Goal: Task Accomplishment & Management: Manage account settings

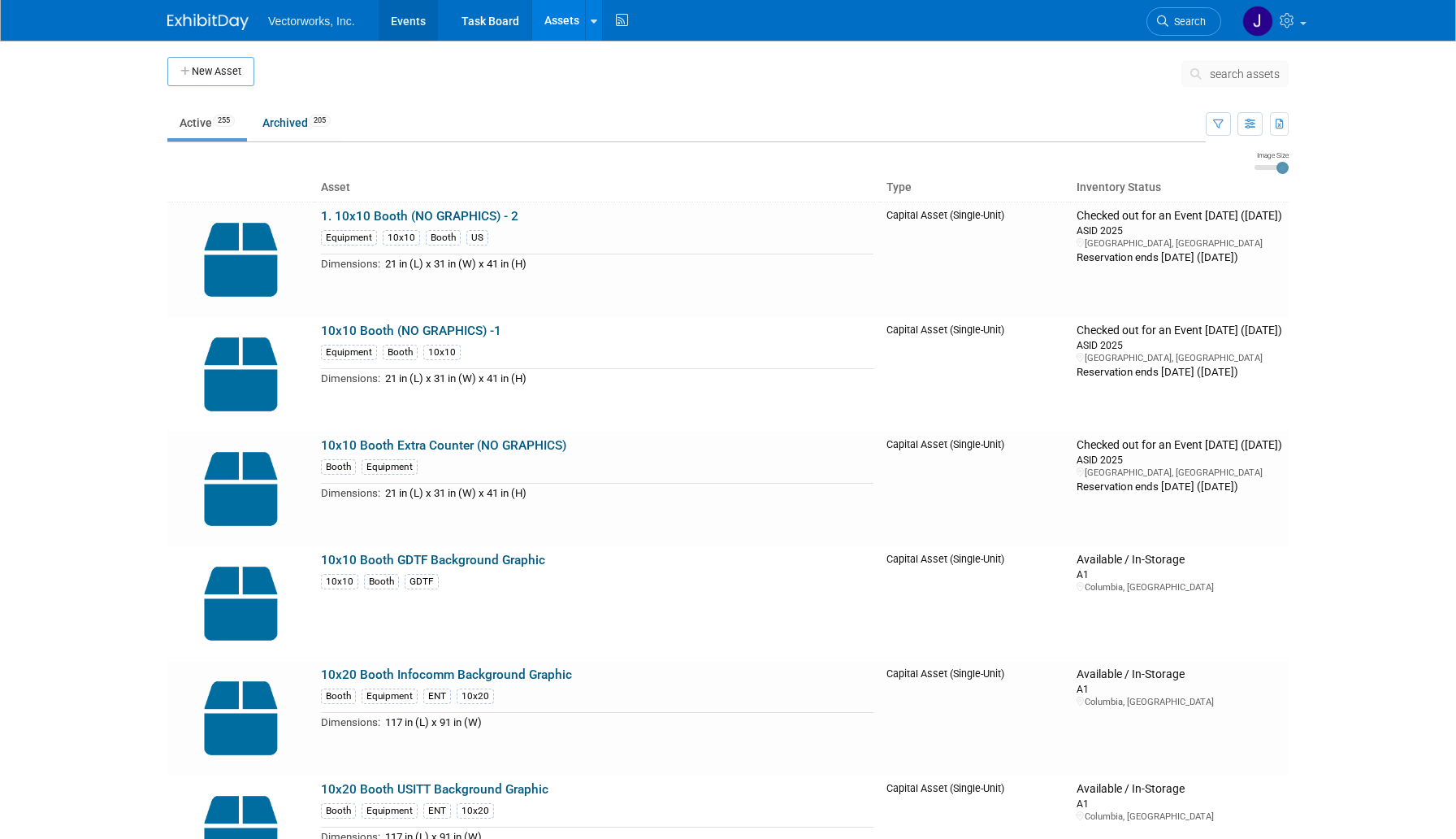
click at [397, 19] on link "Events" at bounding box center [408, 20] width 59 height 41
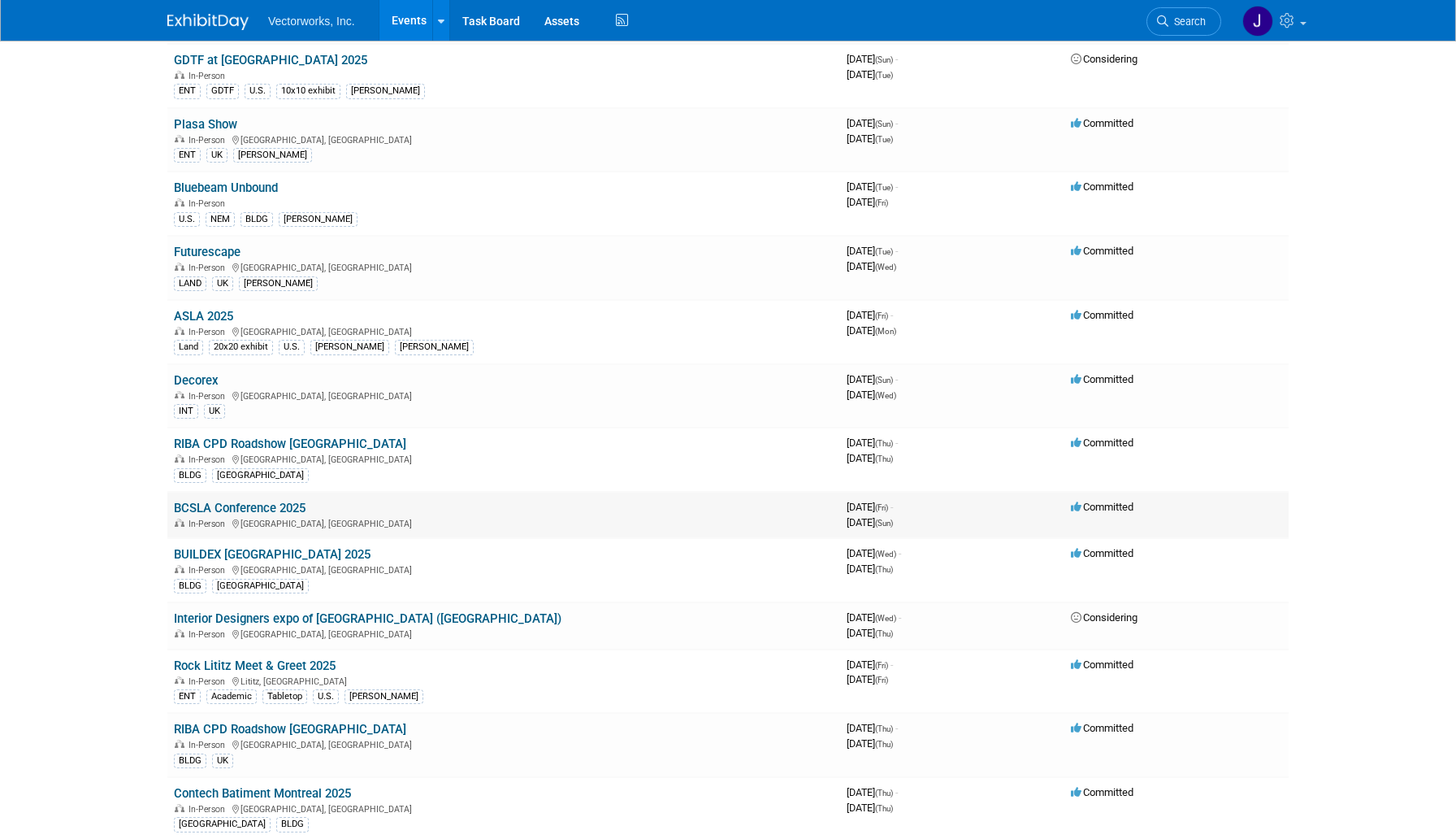
scroll to position [538, 0]
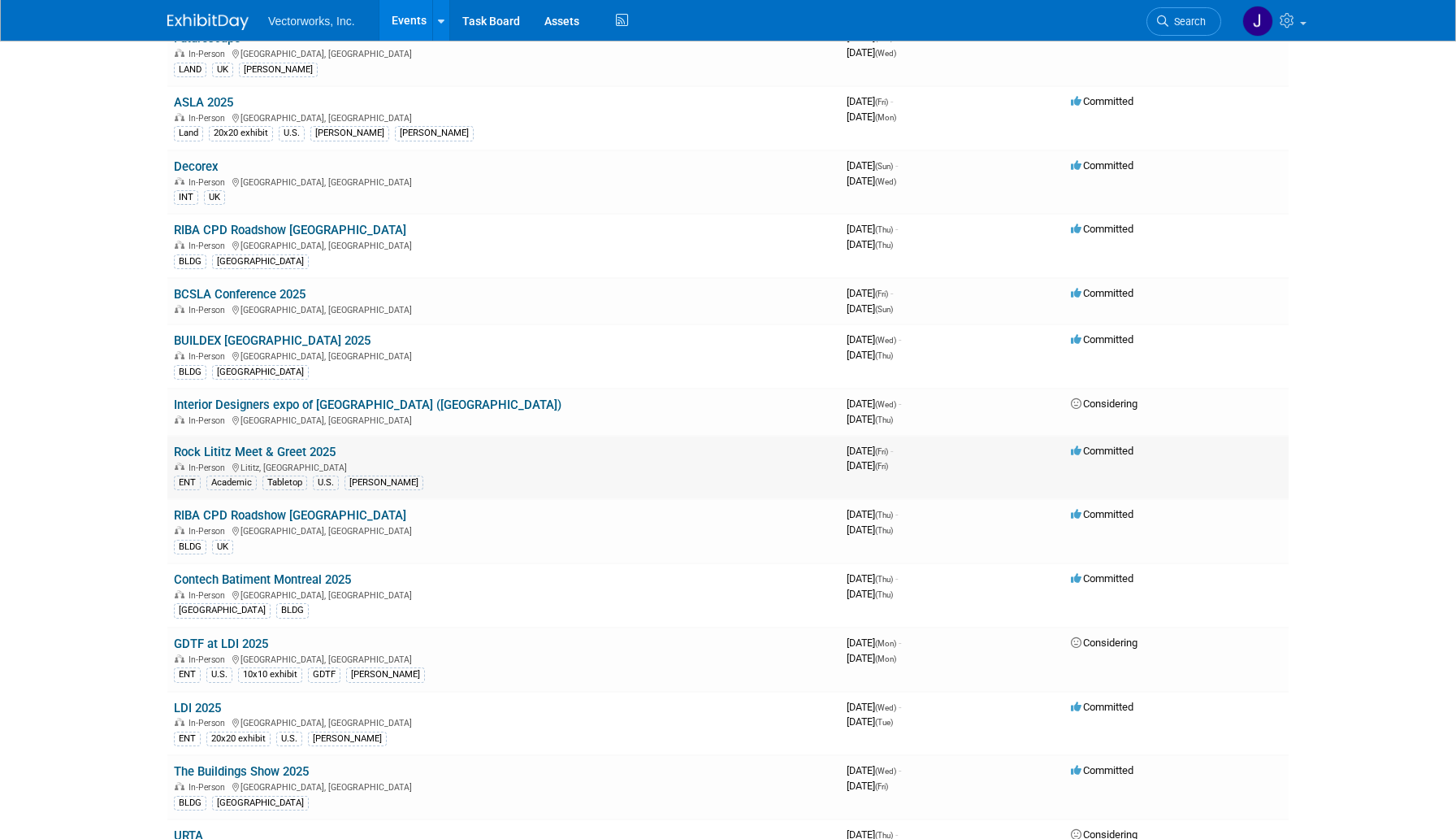
click at [218, 448] on link "Rock Lititz Meet & Greet 2025" at bounding box center [255, 452] width 161 height 14
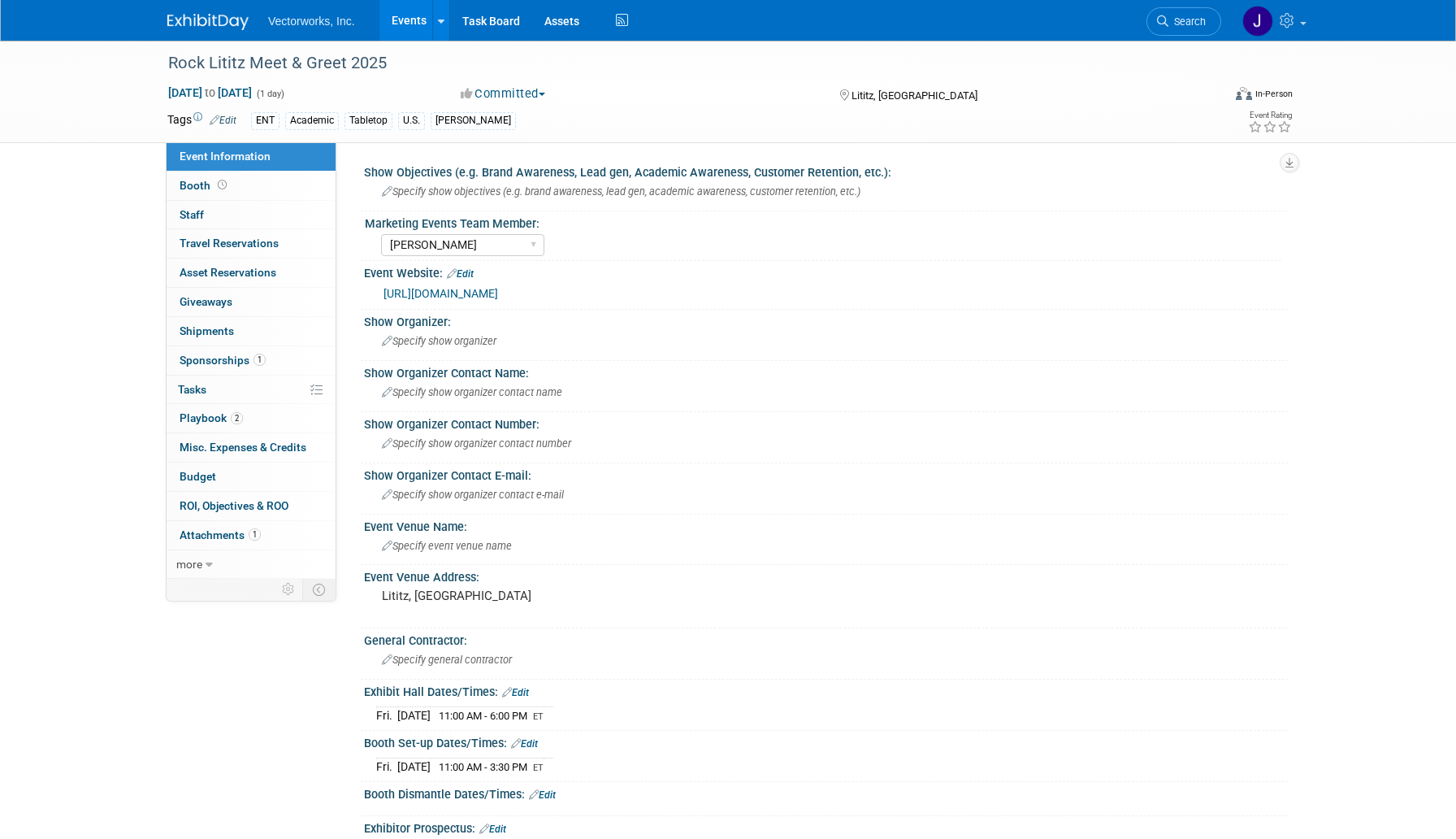
select select "[PERSON_NAME]"
drag, startPoint x: 206, startPoint y: 421, endPoint x: 218, endPoint y: 420, distance: 12.0
click at [206, 421] on span "Playbook 2" at bounding box center [211, 417] width 64 height 13
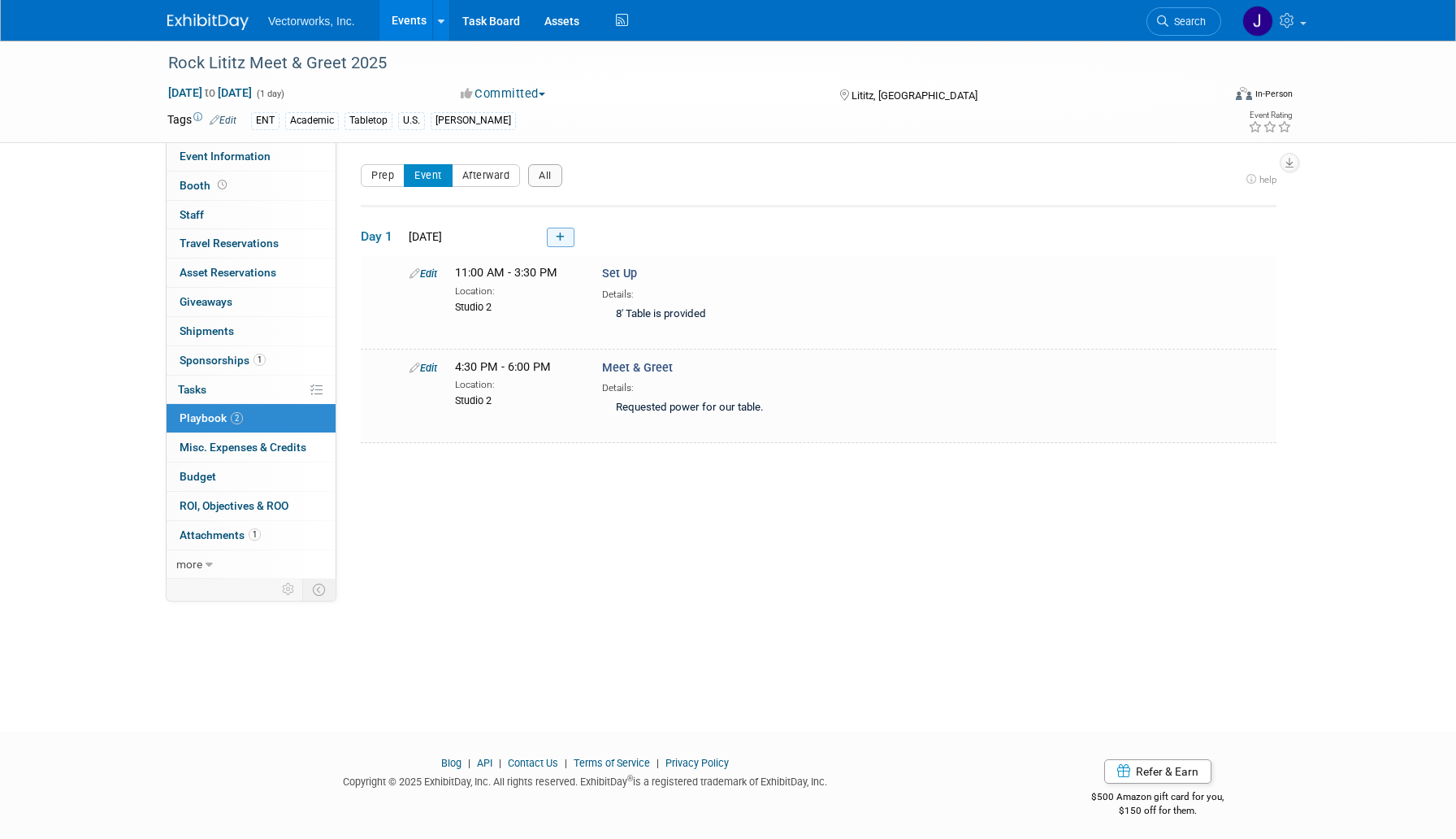
click at [558, 236] on icon at bounding box center [560, 237] width 9 height 9
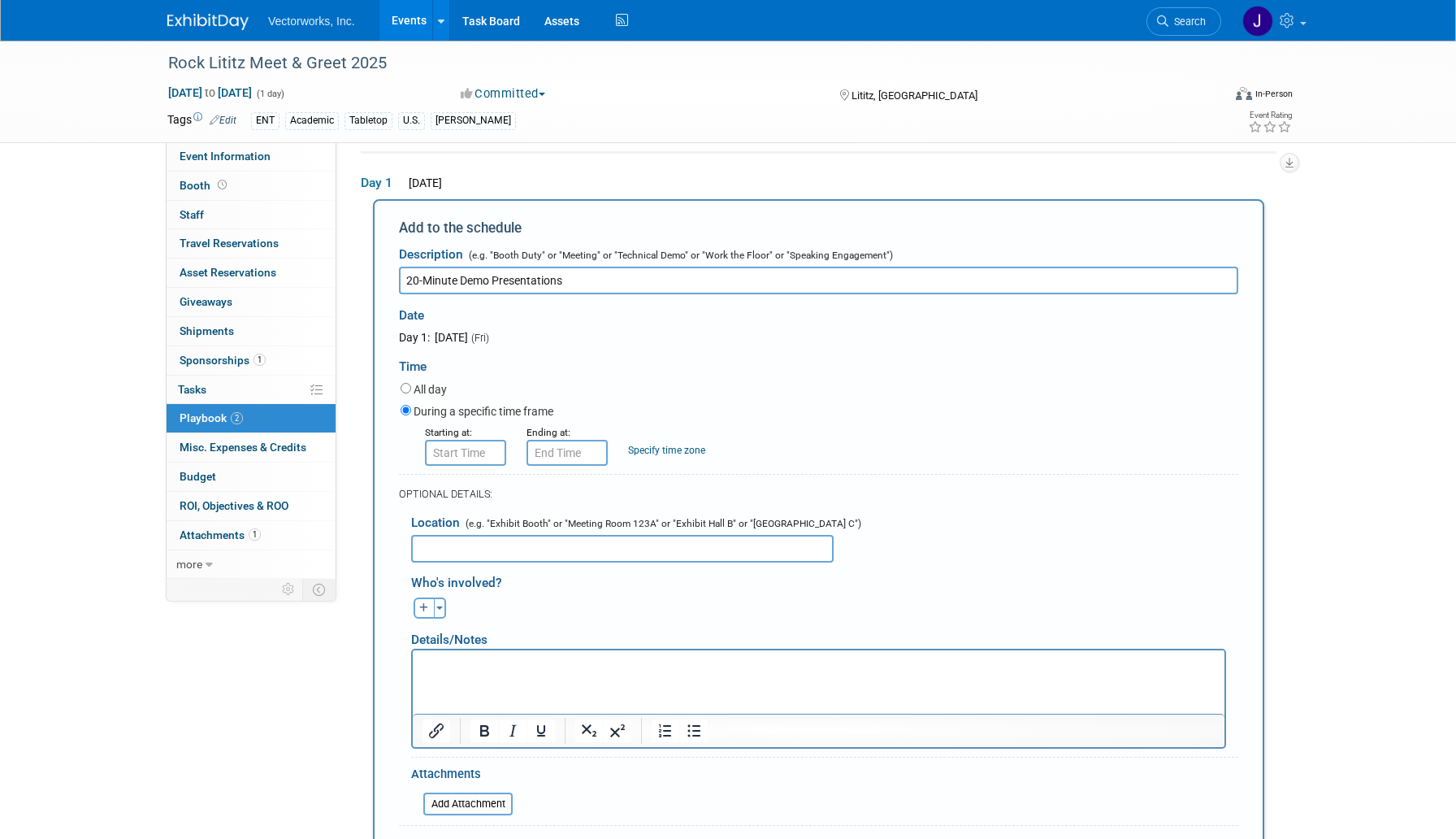
type input "20-Minute Demo Presentations"
click at [460, 453] on input "8:00 AM" at bounding box center [466, 453] width 82 height 26
click at [543, 532] on span "00" at bounding box center [539, 527] width 31 height 29
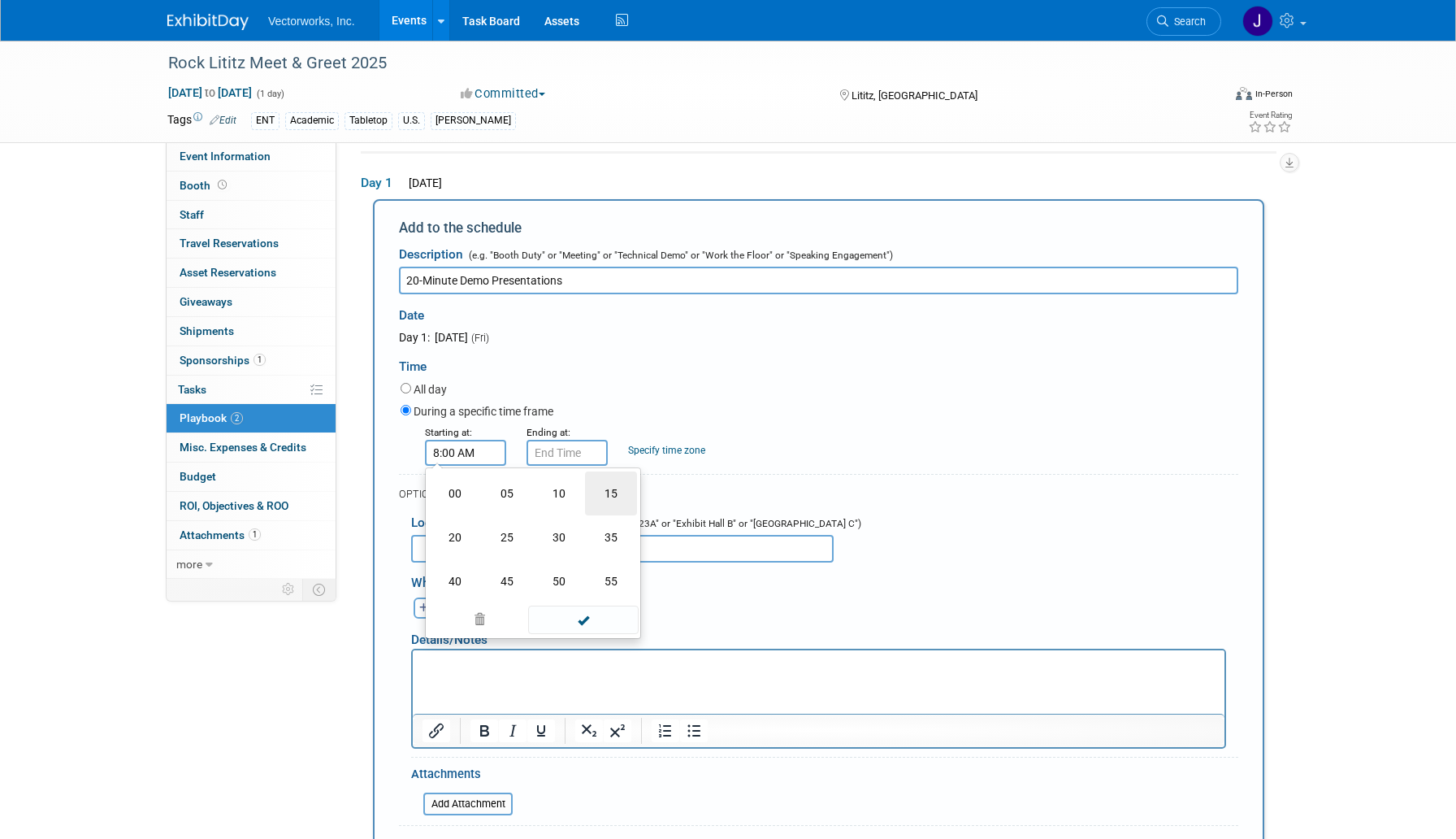
click at [613, 498] on td "15" at bounding box center [610, 493] width 52 height 44
type input "8:15 AM"
click at [581, 453] on input "8:15 AM" at bounding box center [567, 453] width 82 height 26
click at [443, 459] on input "8:15 AM" at bounding box center [466, 453] width 82 height 26
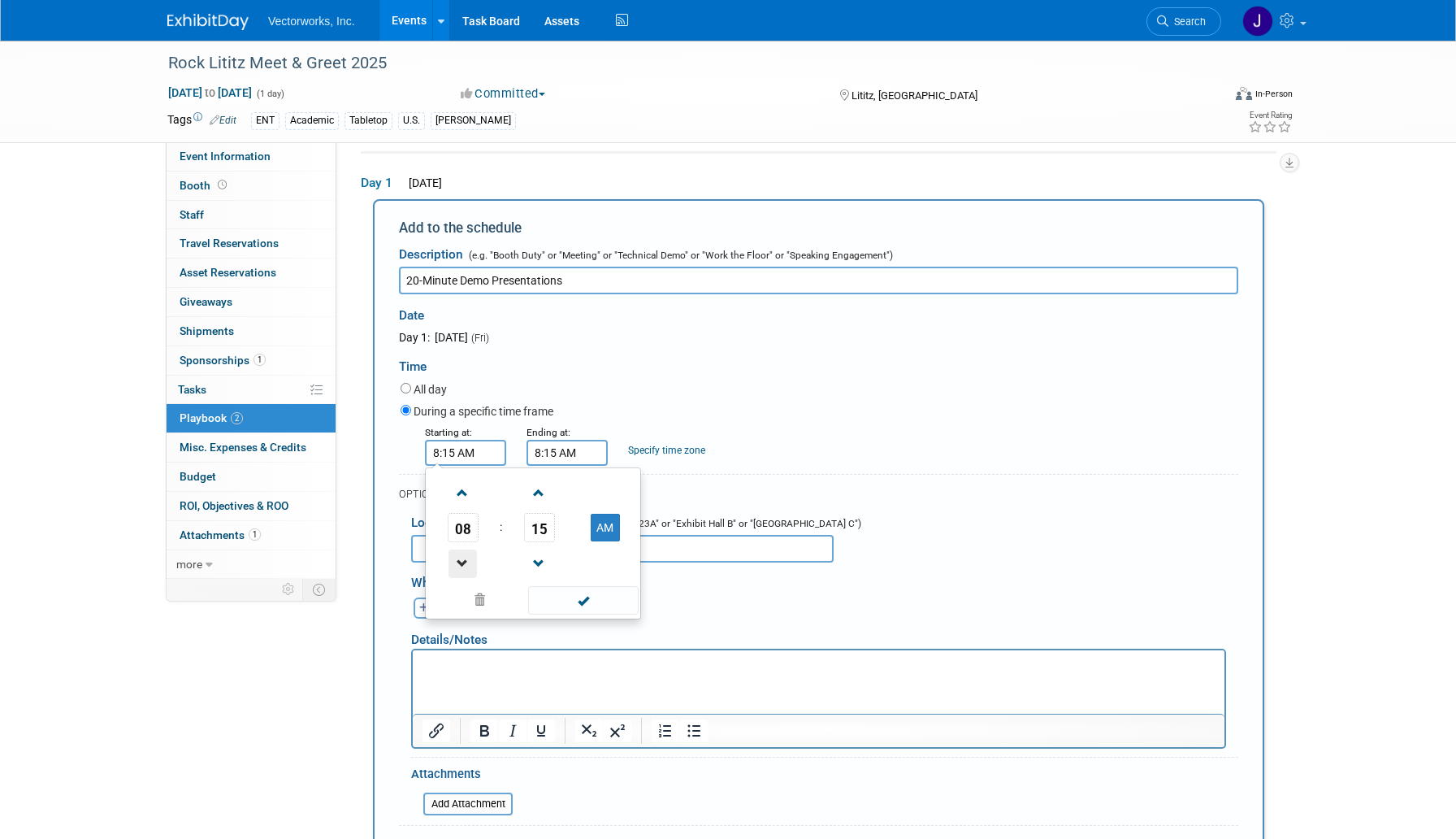
click at [463, 559] on span at bounding box center [462, 563] width 28 height 28
click at [470, 502] on span at bounding box center [462, 493] width 28 height 28
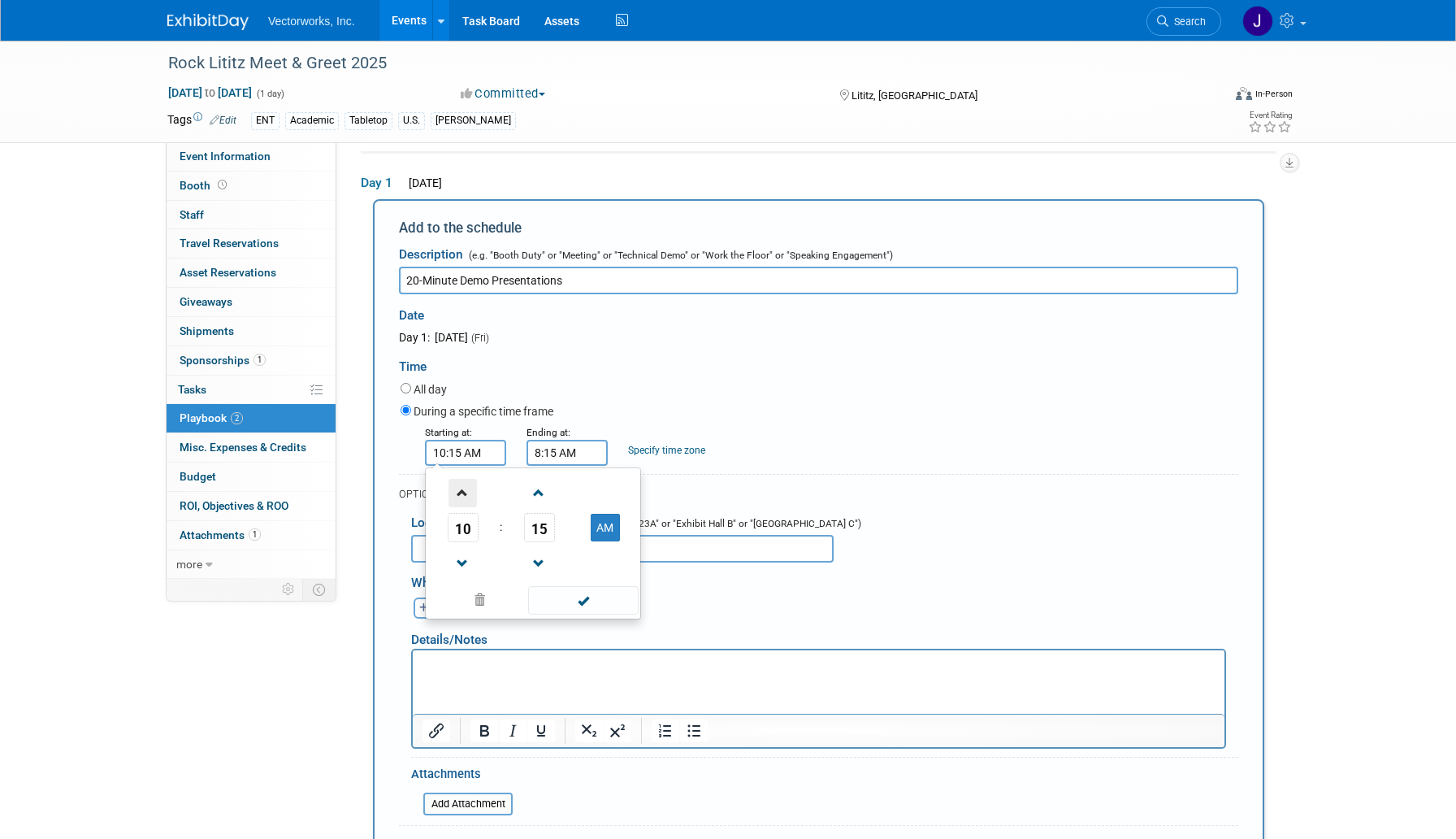
type input "11:15 AM"
click at [582, 608] on span at bounding box center [582, 600] width 110 height 28
click at [594, 451] on input "8:15 AM" at bounding box center [567, 453] width 82 height 26
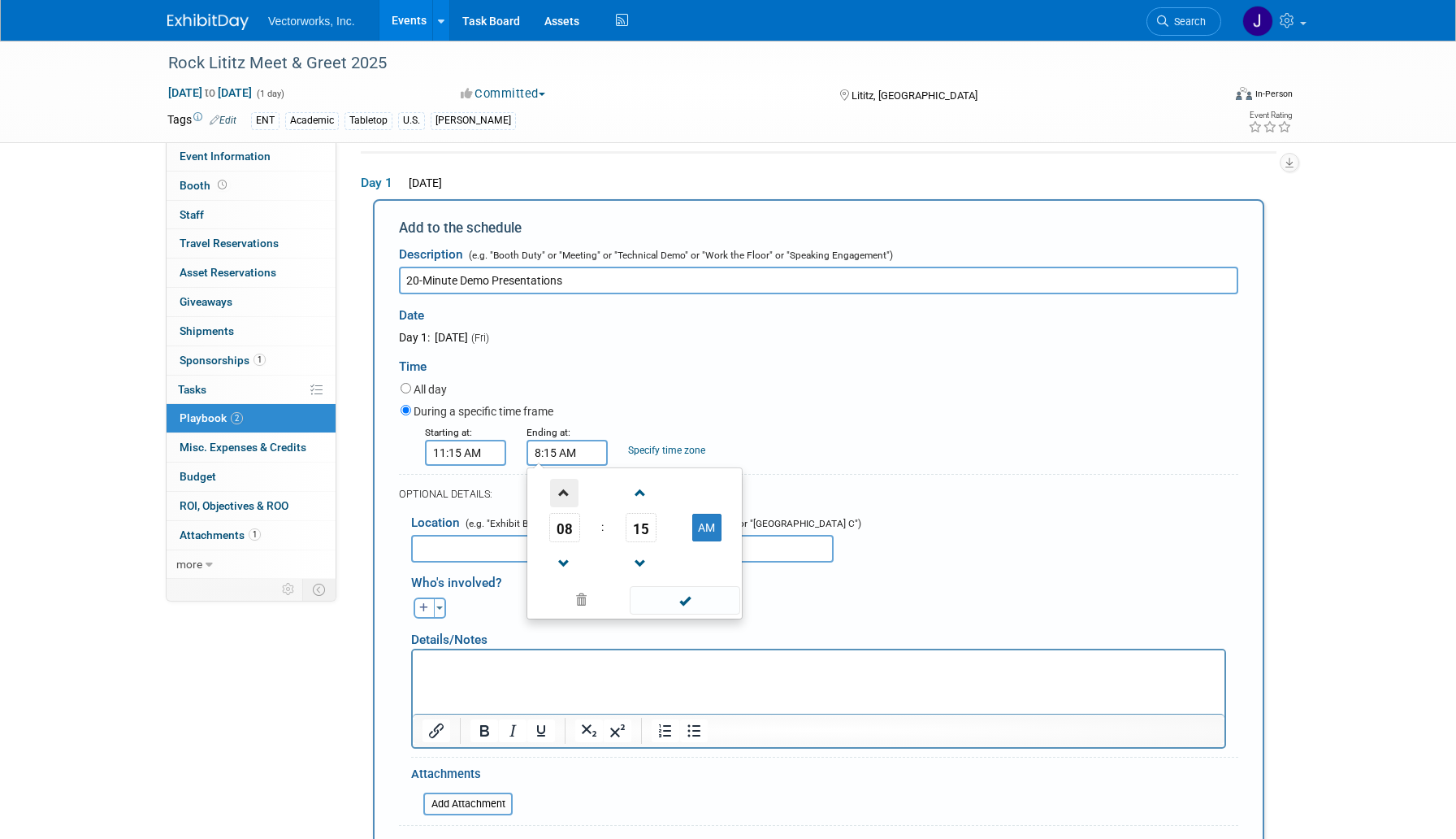
click at [565, 489] on span at bounding box center [564, 493] width 28 height 28
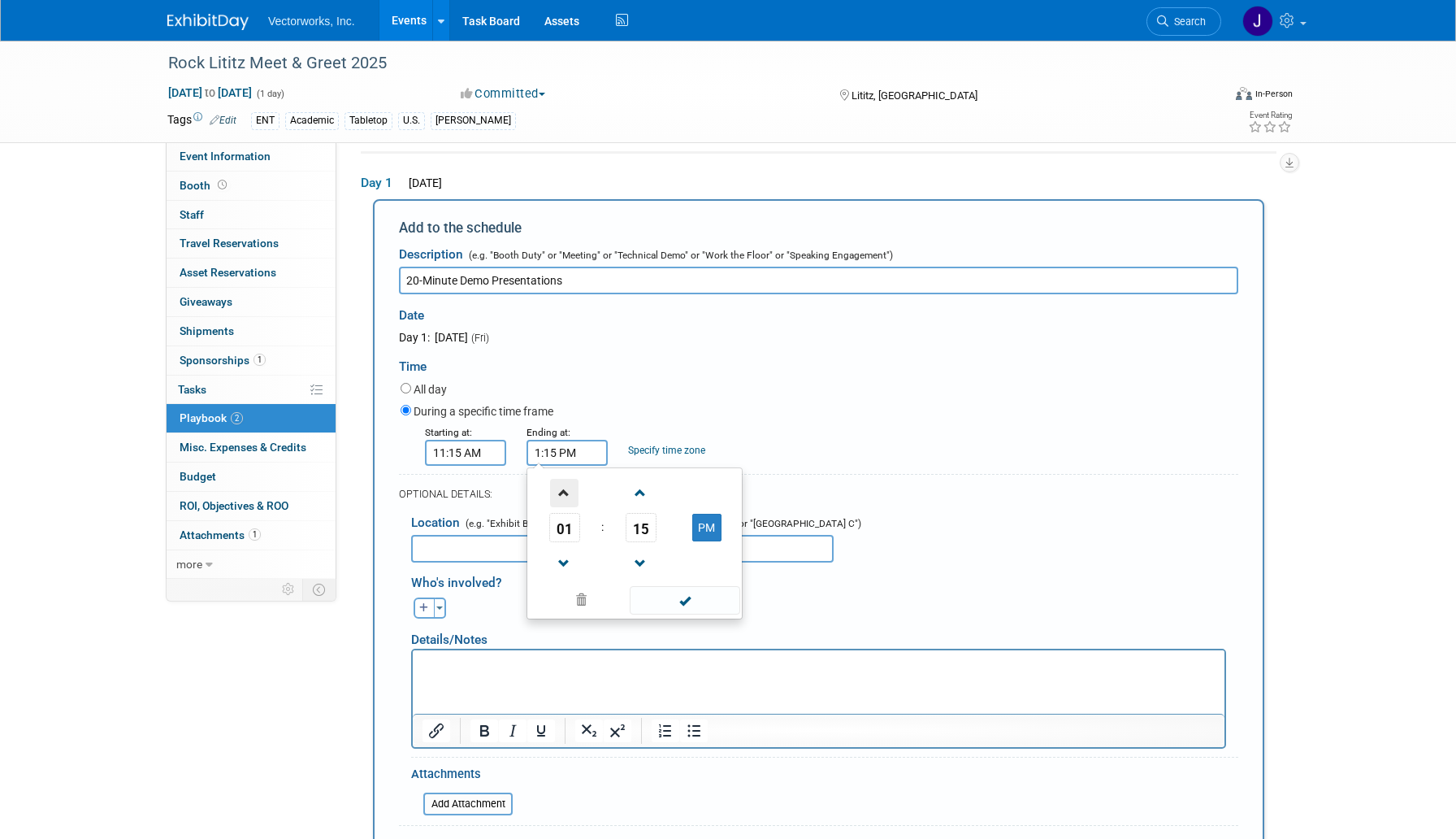
click at [565, 489] on span at bounding box center [564, 493] width 28 height 28
type input "3:15 PM"
click at [686, 605] on span at bounding box center [684, 600] width 110 height 28
click at [459, 458] on input "11:15 AM" at bounding box center [466, 453] width 82 height 26
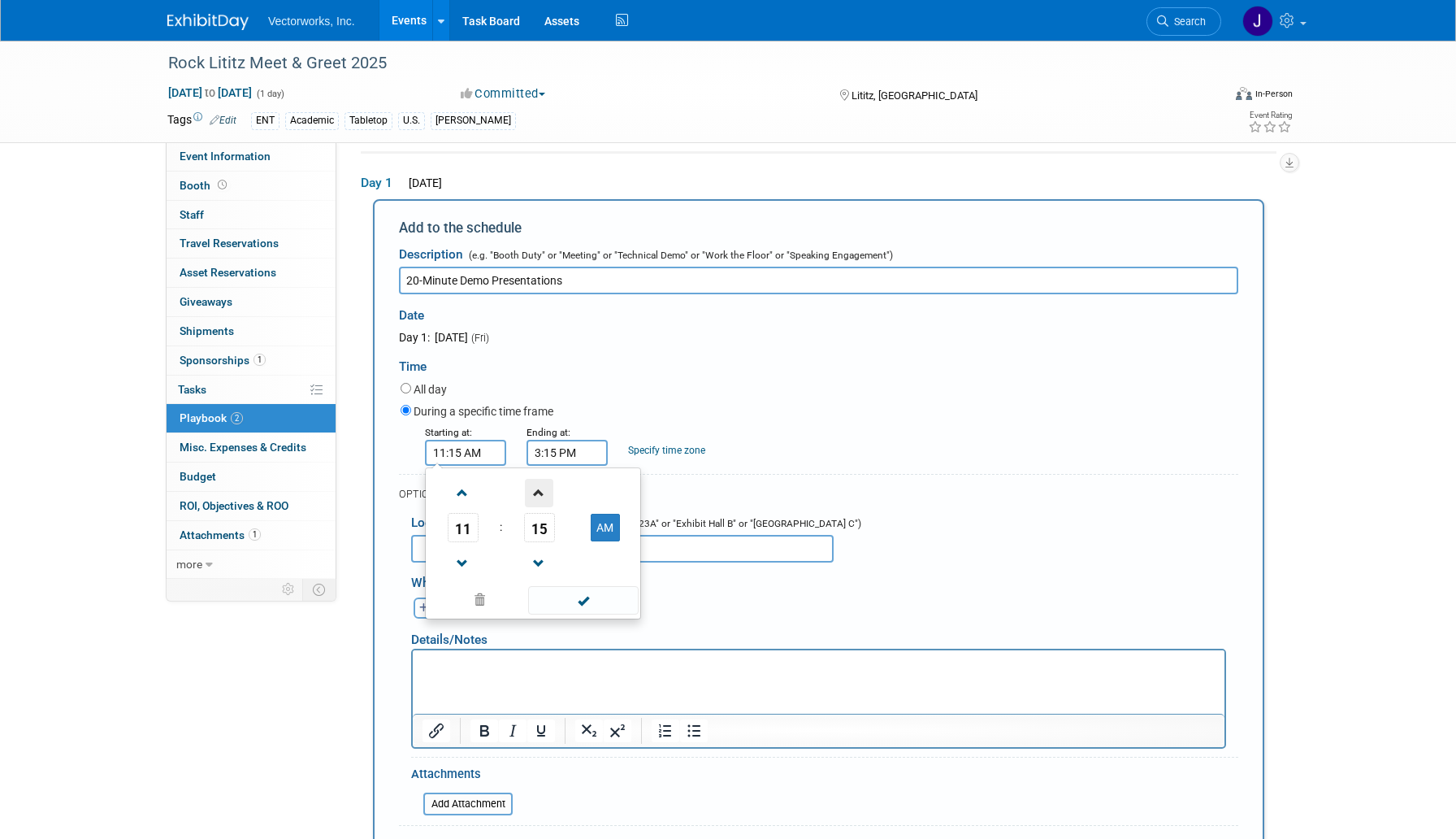
click at [540, 493] on span at bounding box center [538, 493] width 28 height 28
click at [540, 554] on span at bounding box center [538, 563] width 28 height 28
click at [540, 555] on span at bounding box center [538, 563] width 28 height 28
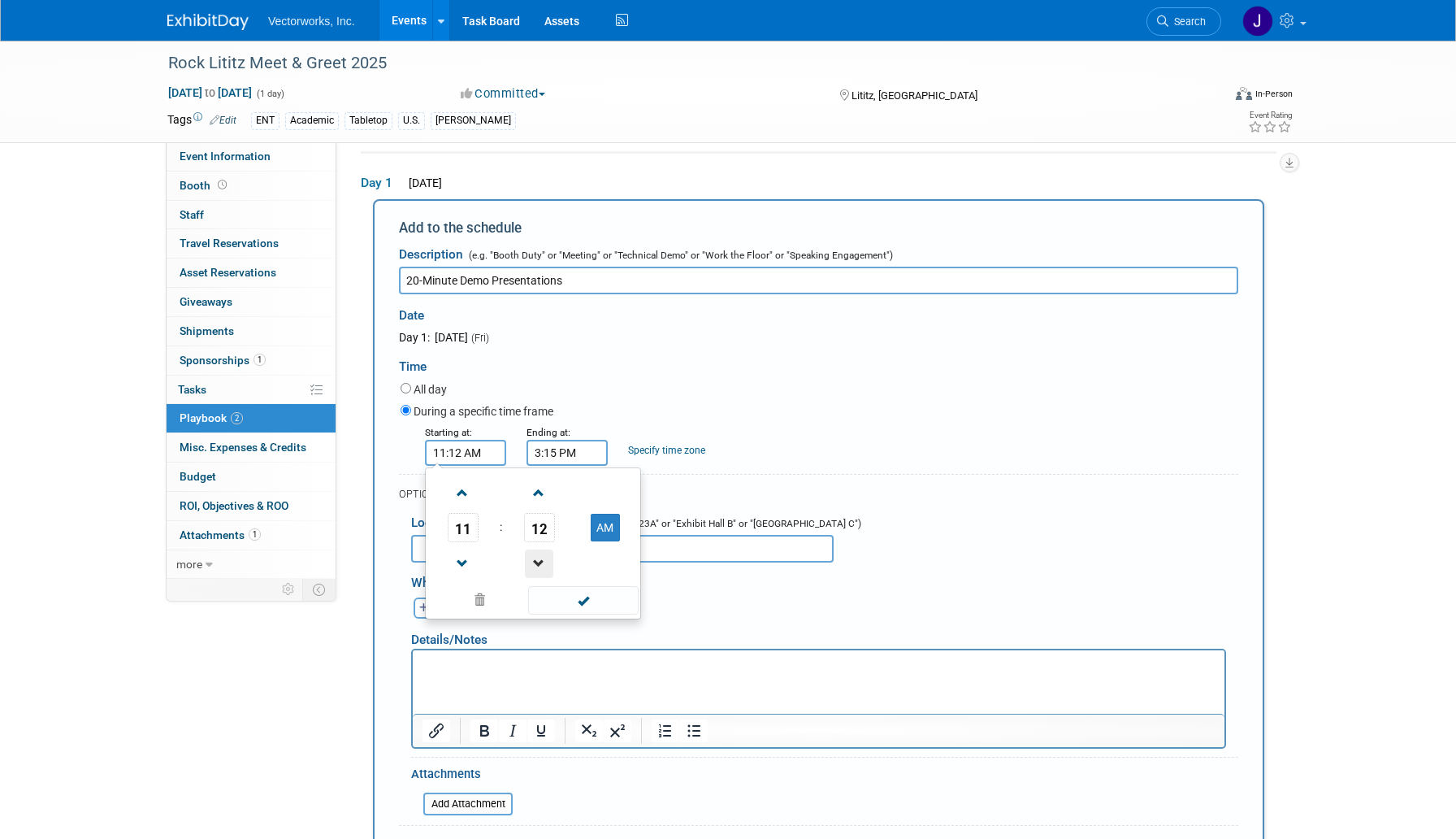
click at [540, 555] on span at bounding box center [538, 563] width 28 height 28
click at [584, 605] on span at bounding box center [582, 600] width 110 height 28
click at [479, 451] on input "11:11 AM" at bounding box center [466, 453] width 82 height 26
click at [537, 555] on span at bounding box center [538, 563] width 28 height 28
type input "11:10 AM"
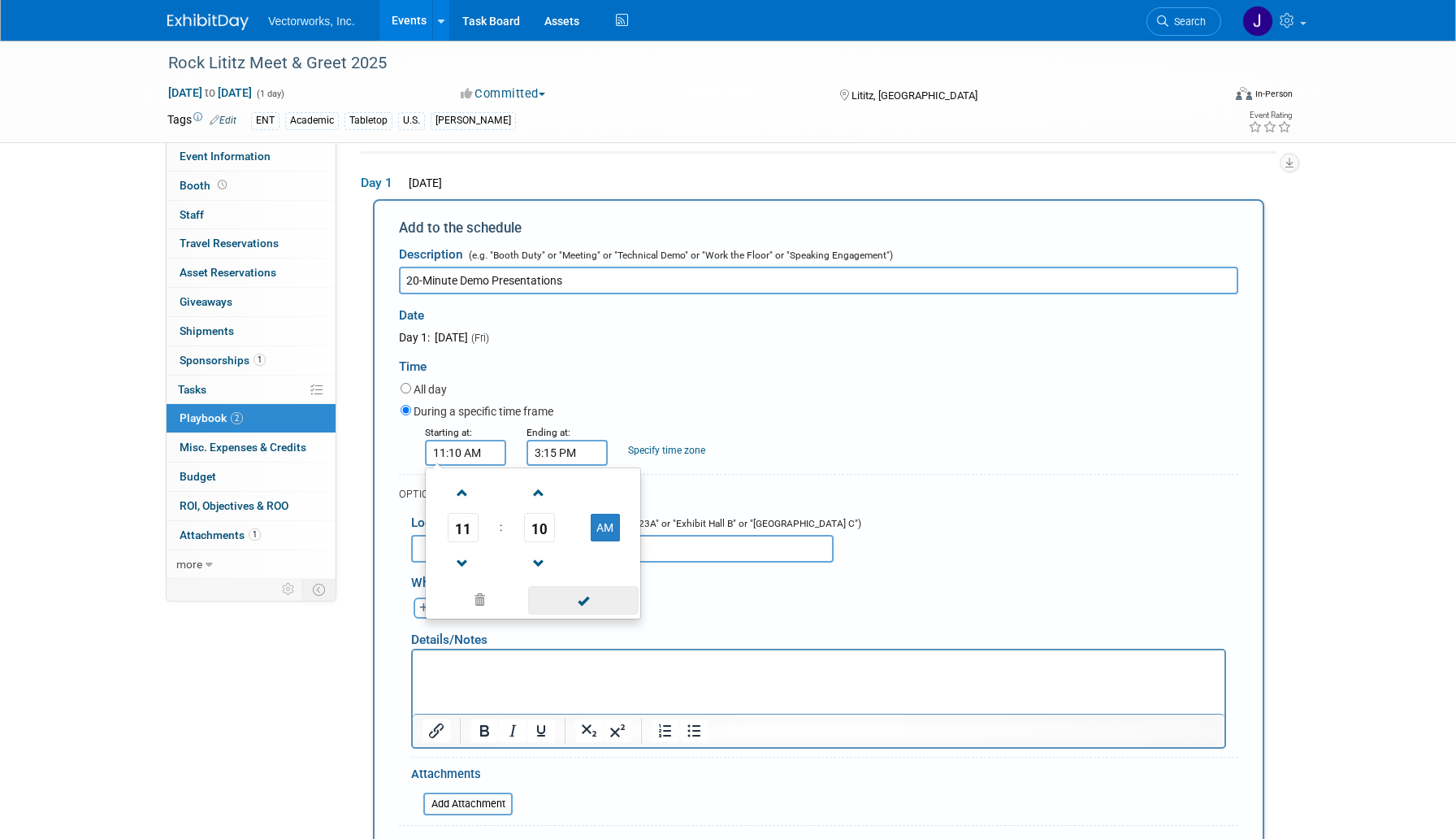
click at [567, 594] on span at bounding box center [582, 600] width 110 height 28
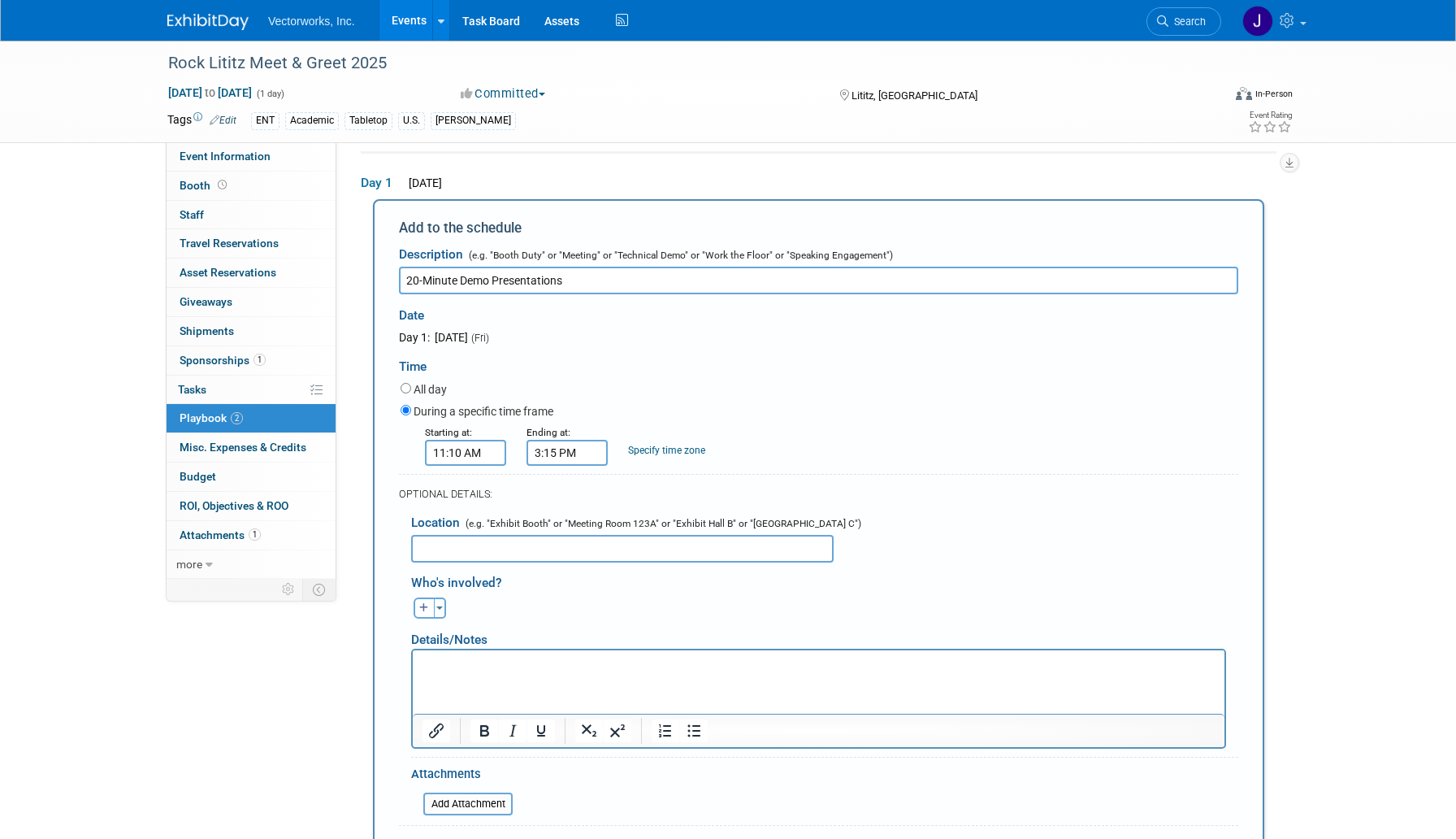
click at [567, 454] on input "3:15 PM" at bounding box center [567, 453] width 82 height 26
click at [648, 531] on span "15" at bounding box center [641, 527] width 31 height 29
click at [709, 542] on td "35" at bounding box center [712, 538] width 52 height 44
type input "3:35 PM"
click at [691, 606] on span at bounding box center [684, 600] width 110 height 28
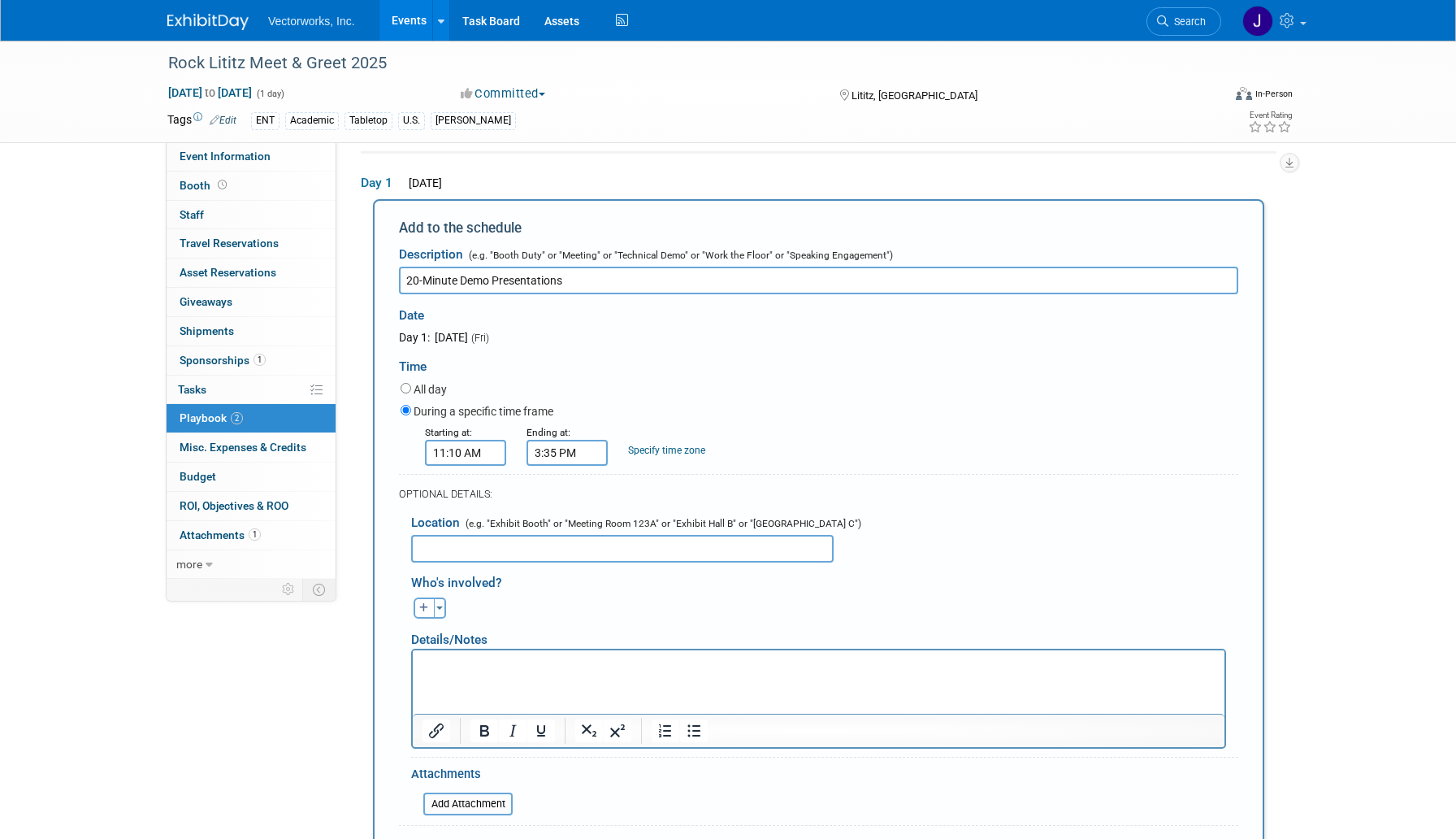
click at [739, 555] on input "text" at bounding box center [622, 549] width 423 height 28
click at [424, 611] on icon "button" at bounding box center [424, 607] width 9 height 9
select select
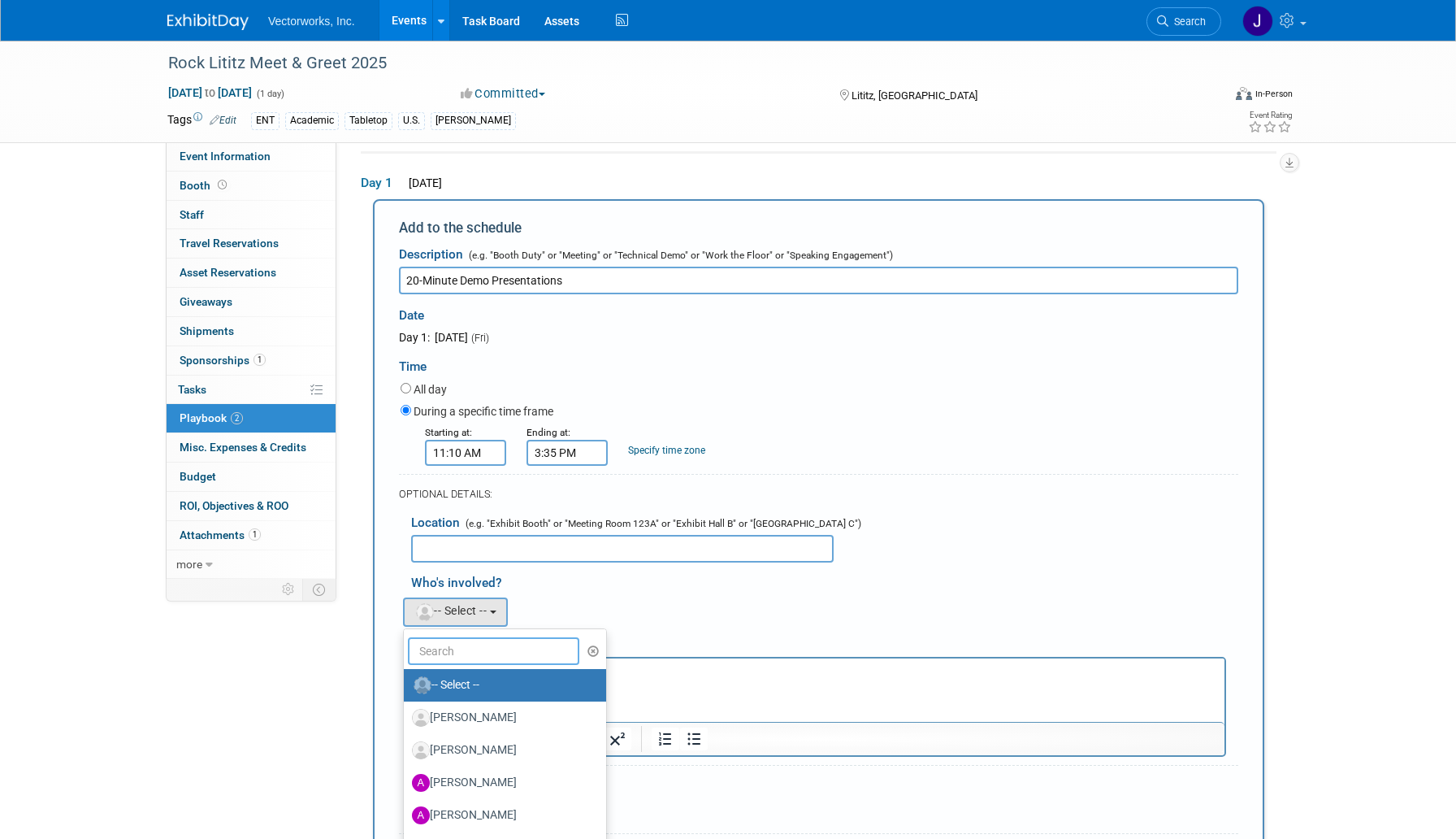
click at [446, 655] on input "text" at bounding box center [493, 650] width 171 height 28
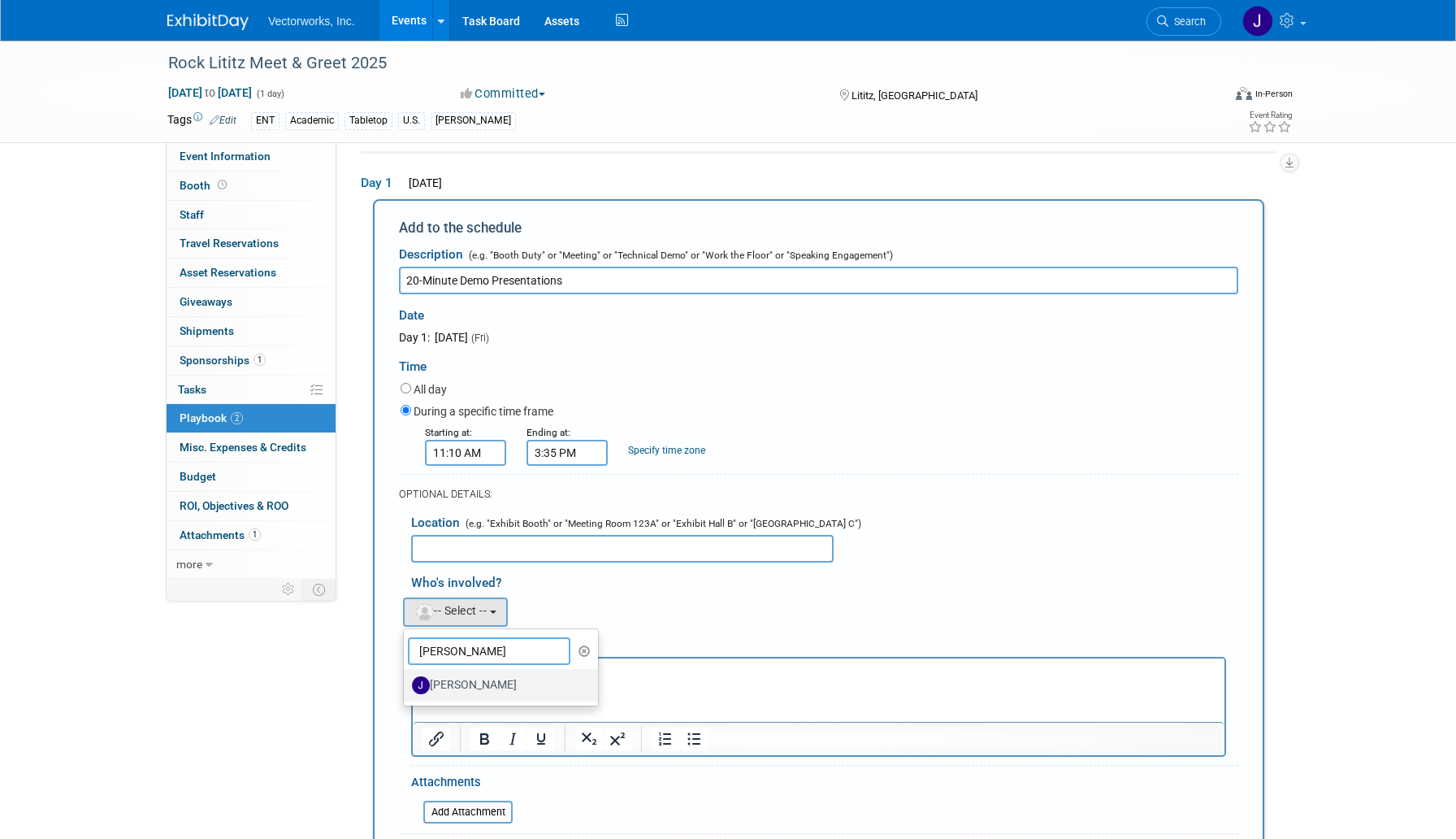
type input "josh"
click at [470, 691] on label "Joshua Schulman" at bounding box center [497, 685] width 170 height 26
click at [407, 689] on input "Joshua Schulman" at bounding box center [401, 683] width 10 height 10
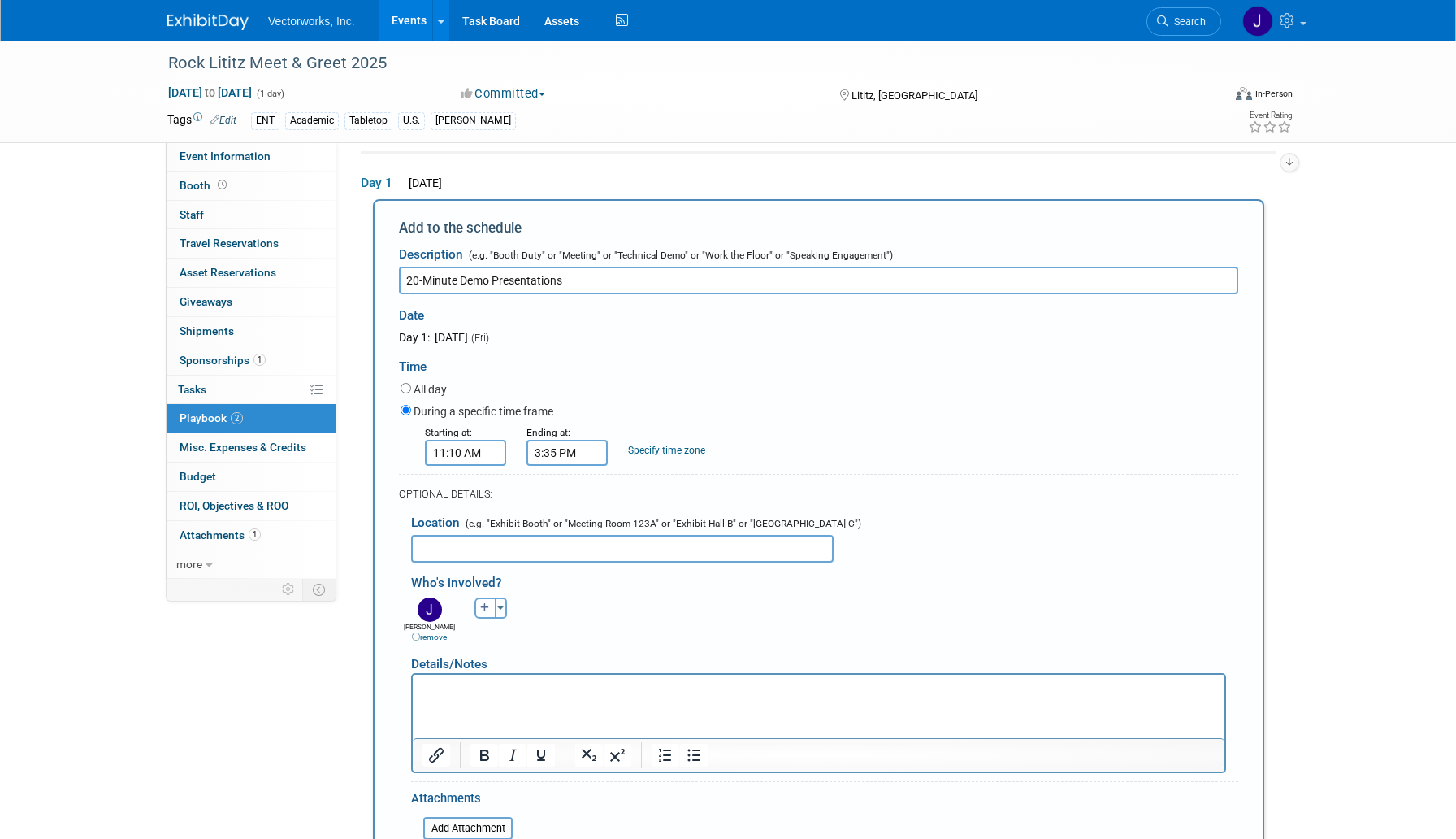
click at [483, 610] on icon "button" at bounding box center [485, 607] width 9 height 9
select select
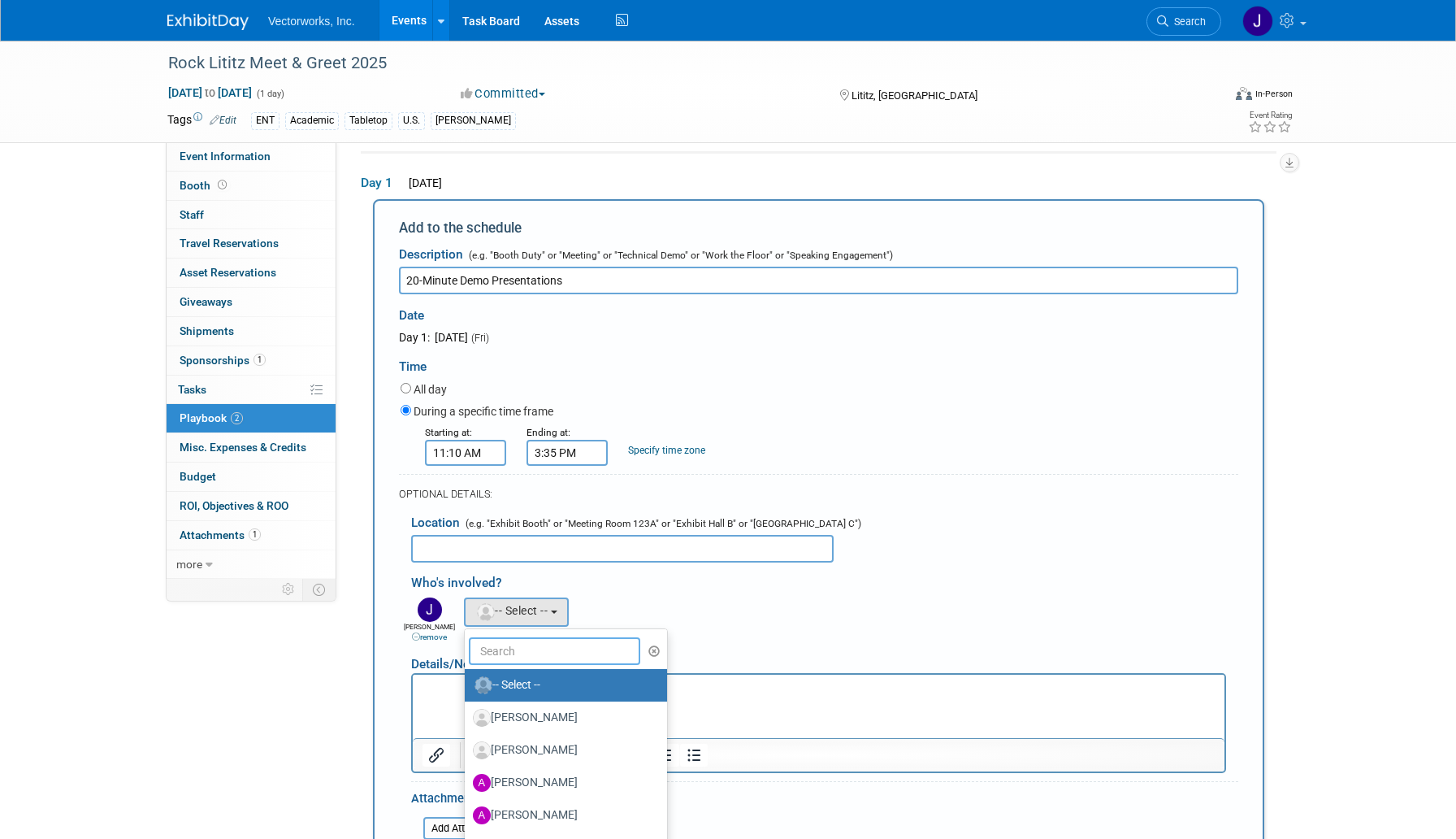
click at [483, 659] on input "text" at bounding box center [554, 650] width 171 height 28
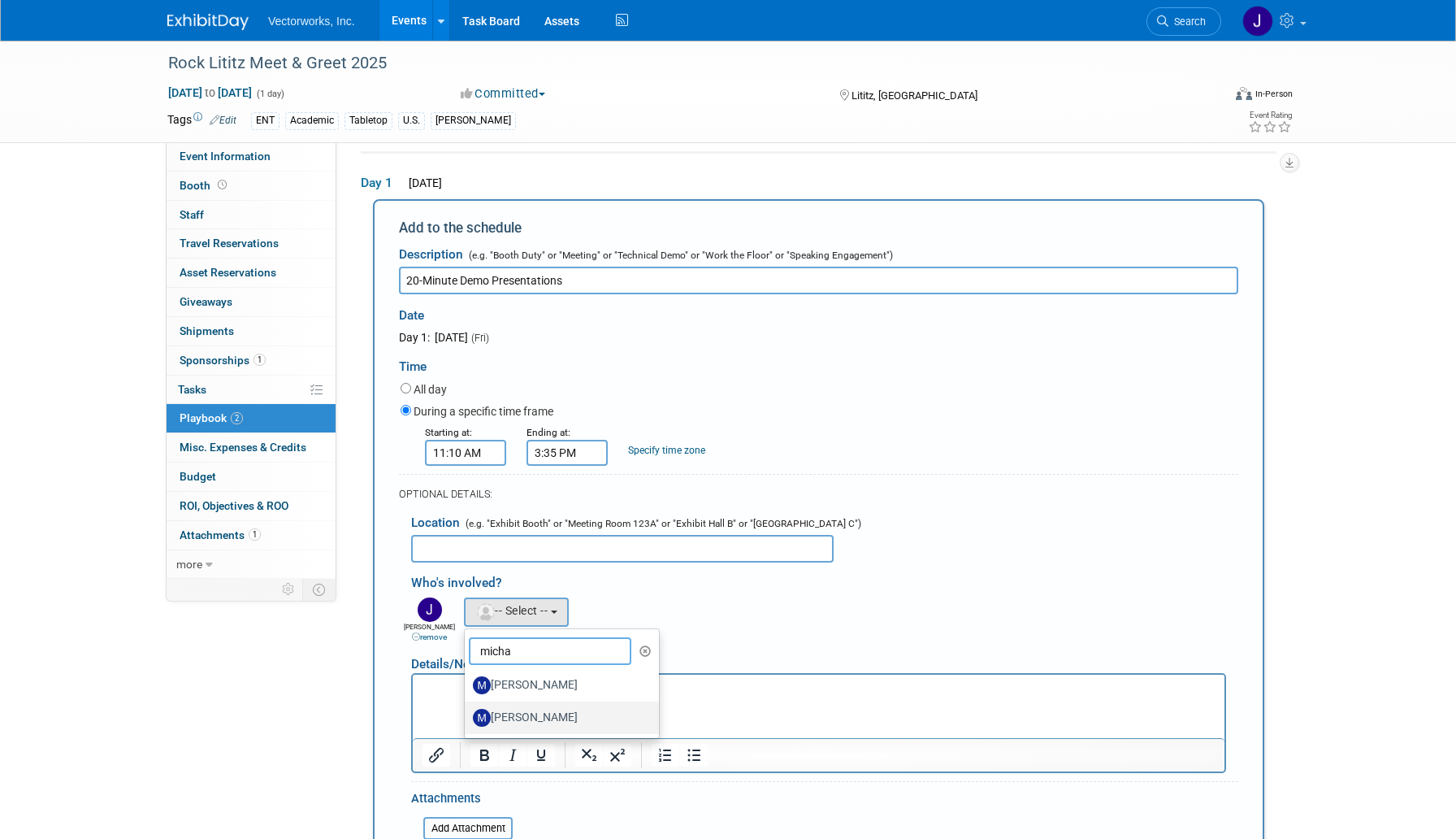
type input "micha"
click at [522, 724] on label "Michael Sharon" at bounding box center [558, 718] width 170 height 26
click at [467, 721] on input "Michael Sharon" at bounding box center [462, 715] width 10 height 10
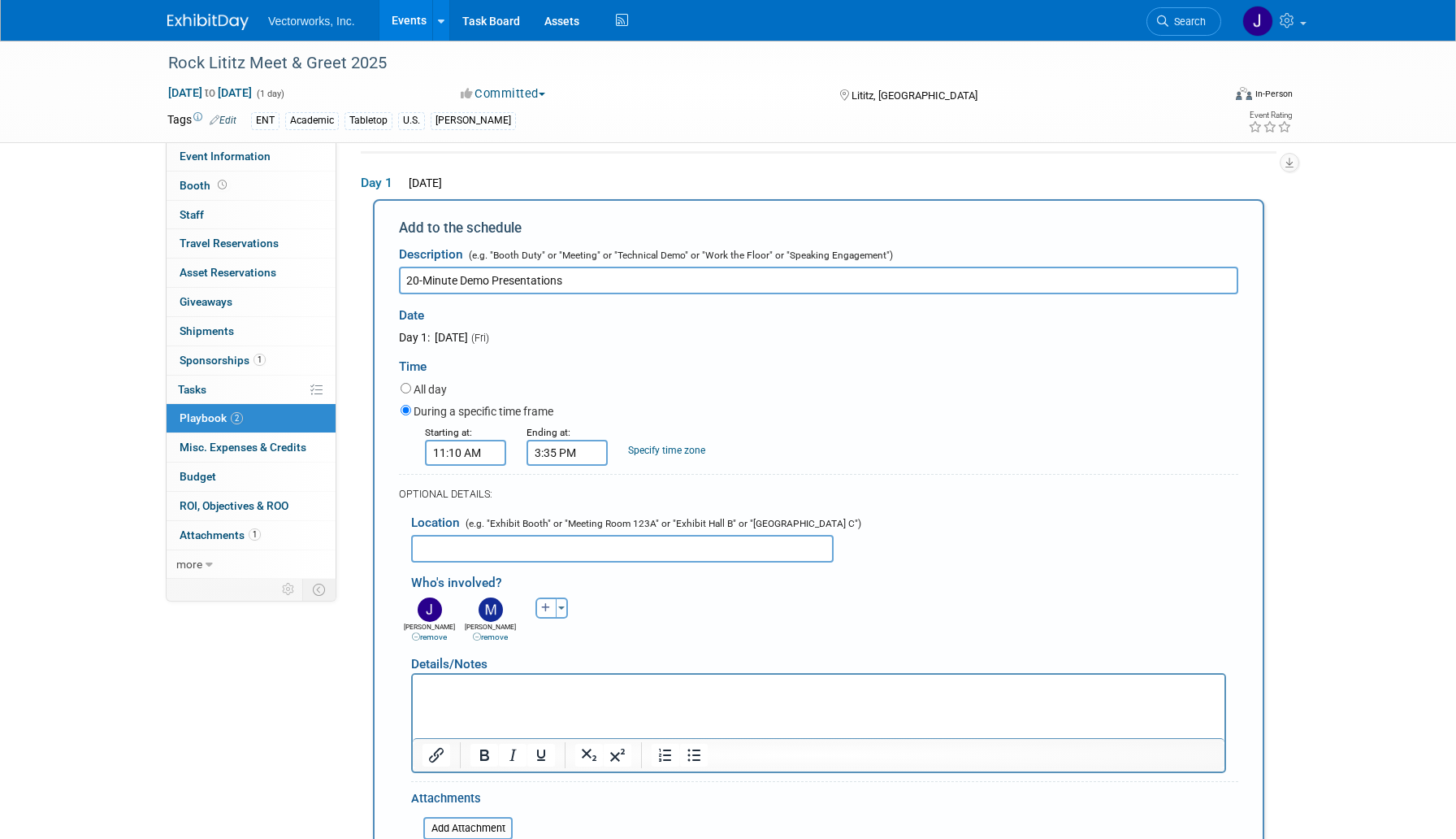
click at [509, 696] on html at bounding box center [818, 684] width 812 height 23
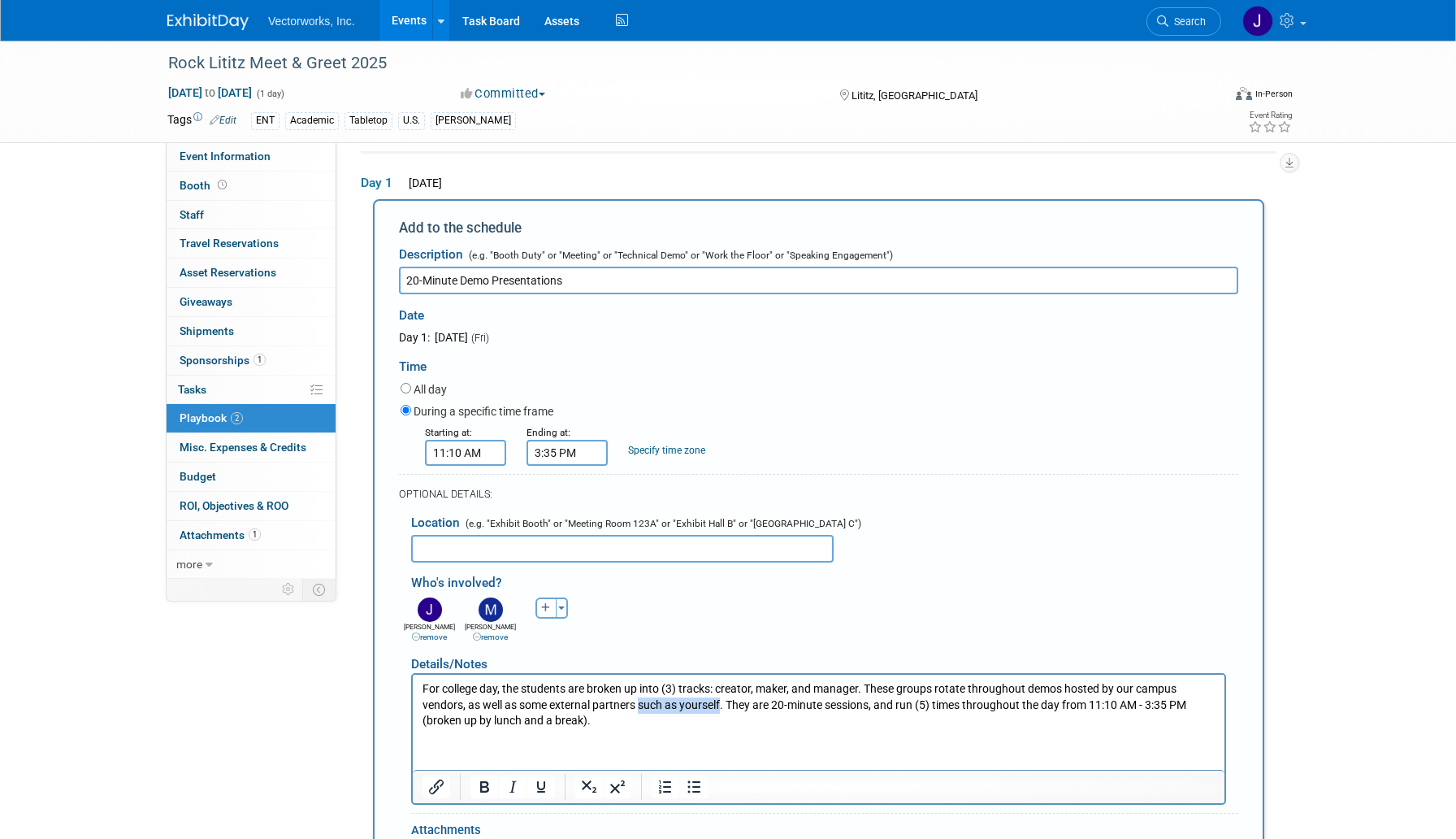
drag, startPoint x: 723, startPoint y: 704, endPoint x: 638, endPoint y: 708, distance: 85.1
click at [638, 708] on p "For college day, the students are broken up into (3) tracks: creator, maker, an…" at bounding box center [819, 704] width 793 height 48
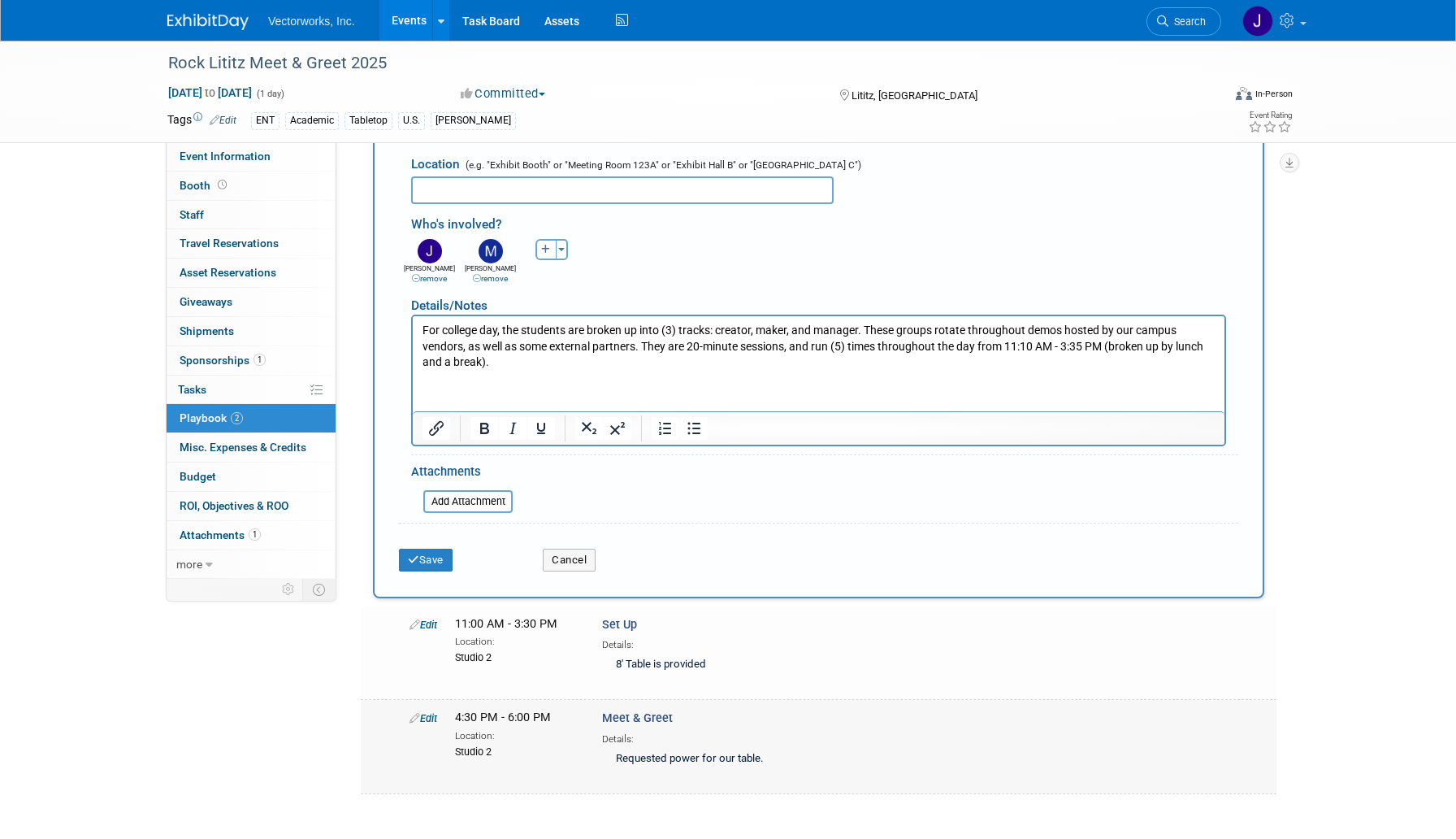
scroll to position [491, 0]
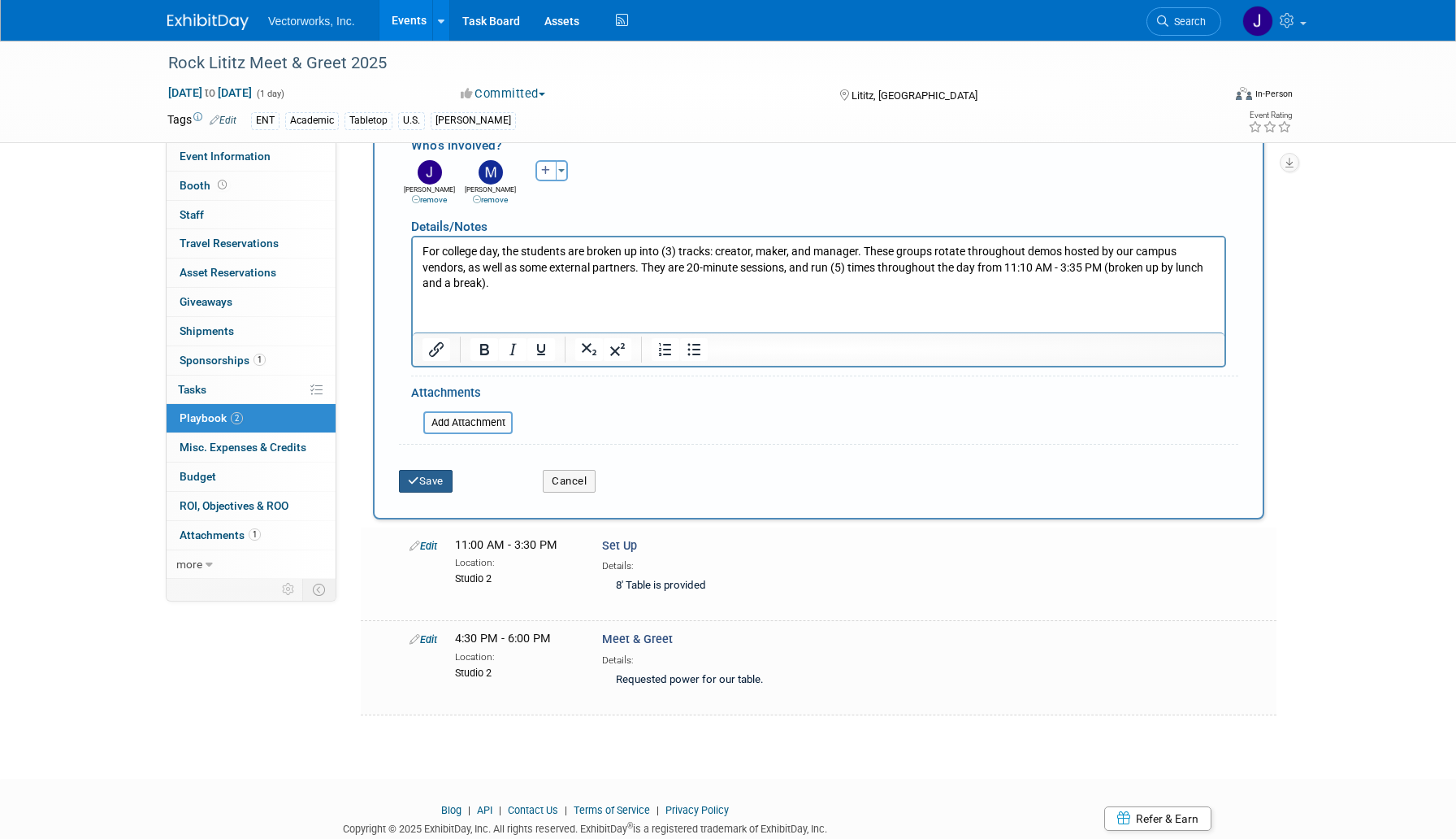
click at [437, 485] on button "Save" at bounding box center [425, 481] width 53 height 23
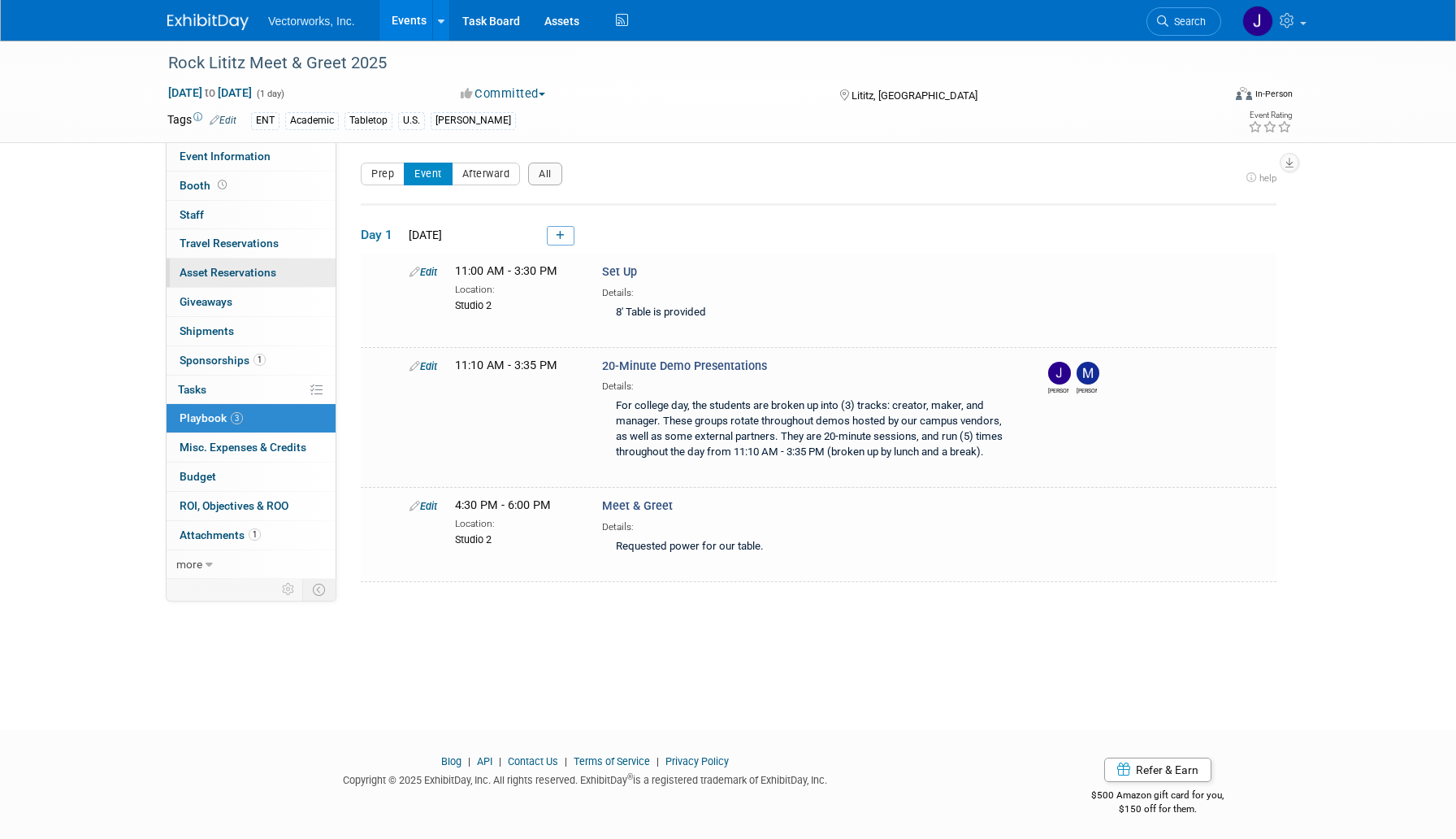
scroll to position [0, 0]
